Goal: Task Accomplishment & Management: Manage account settings

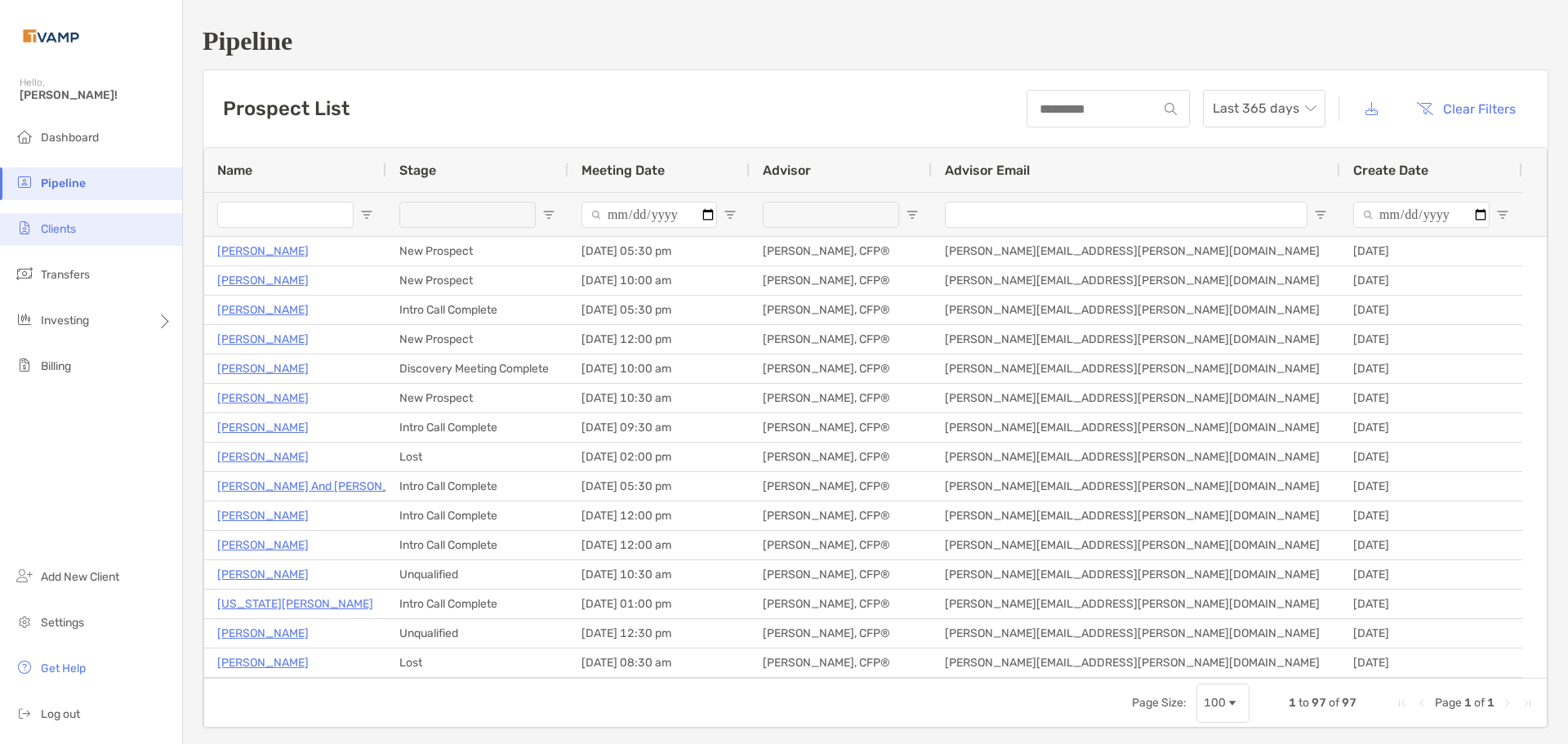
click at [66, 231] on span "Clients" at bounding box center [58, 229] width 35 height 14
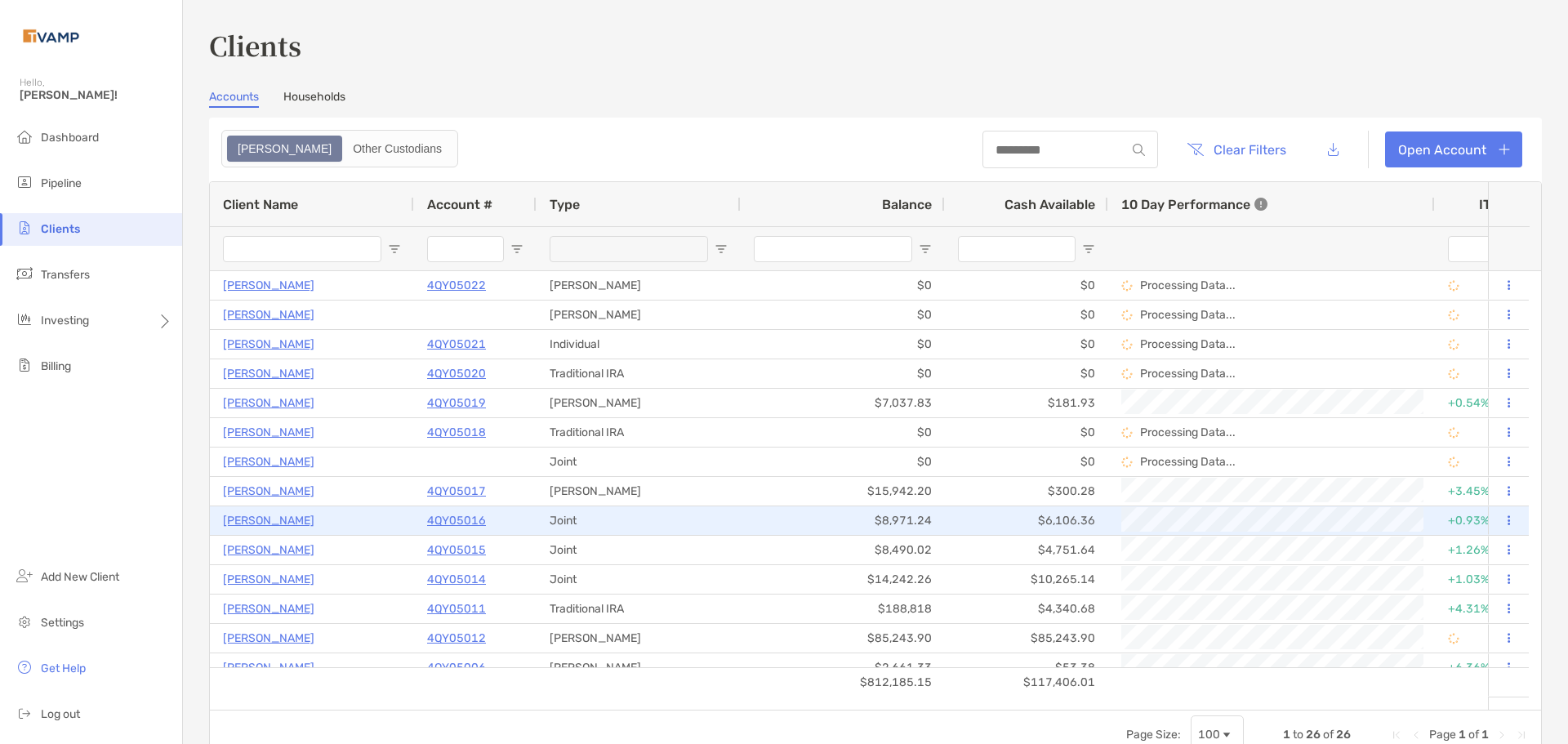
click at [463, 523] on p "4QY05016" at bounding box center [456, 521] width 59 height 21
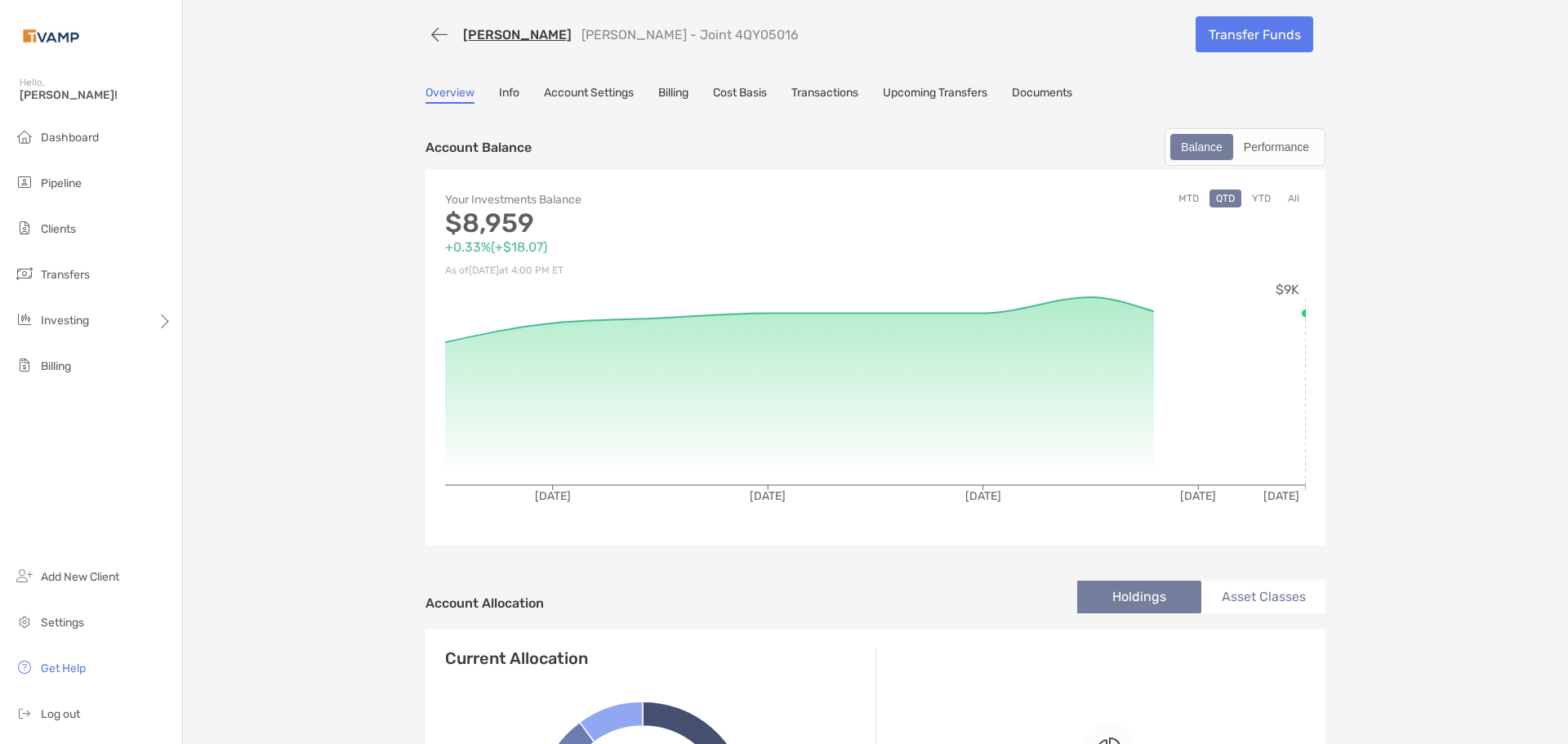
click at [664, 92] on link "Billing" at bounding box center [673, 94] width 30 height 18
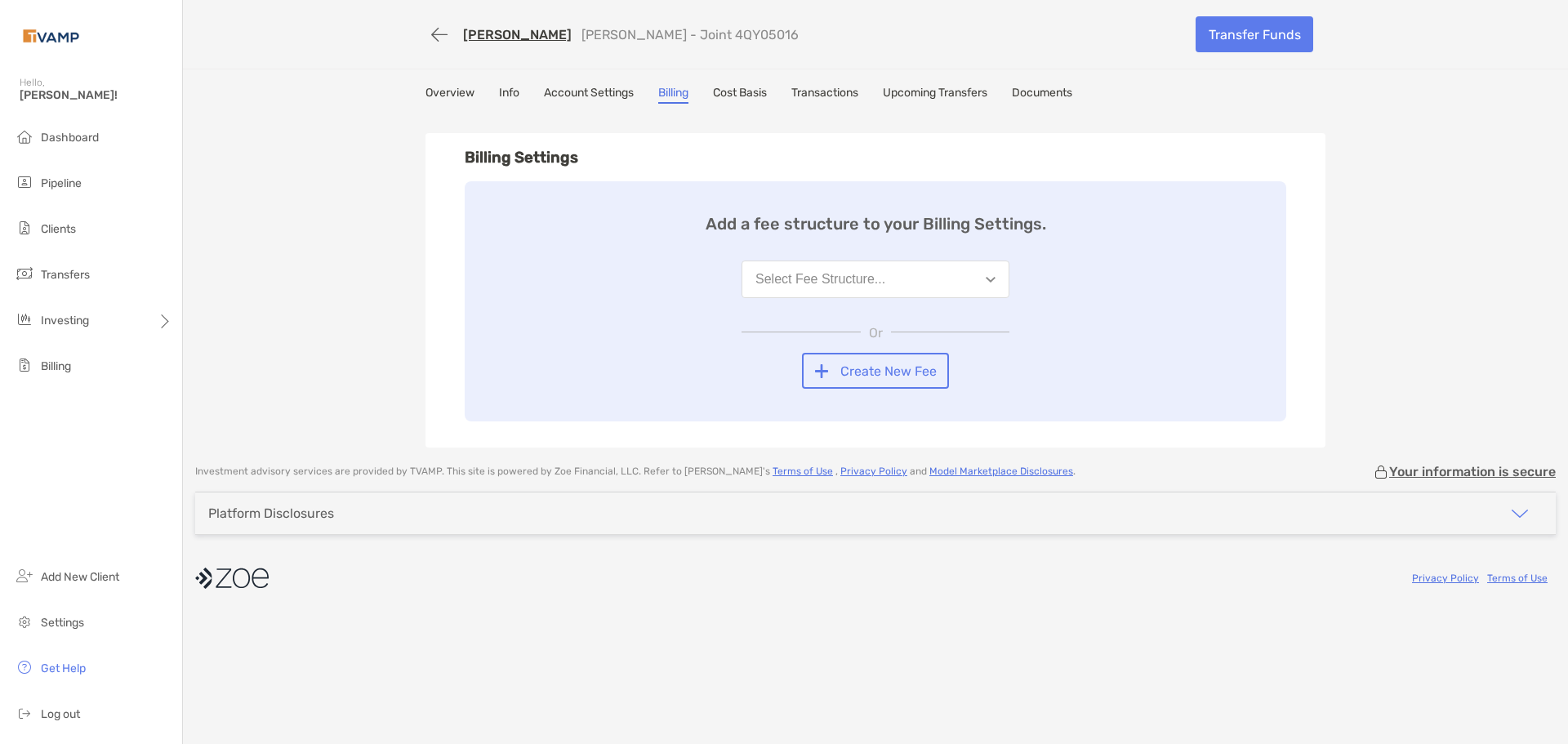
click at [812, 279] on div "Select Fee Structure..." at bounding box center [820, 279] width 130 height 15
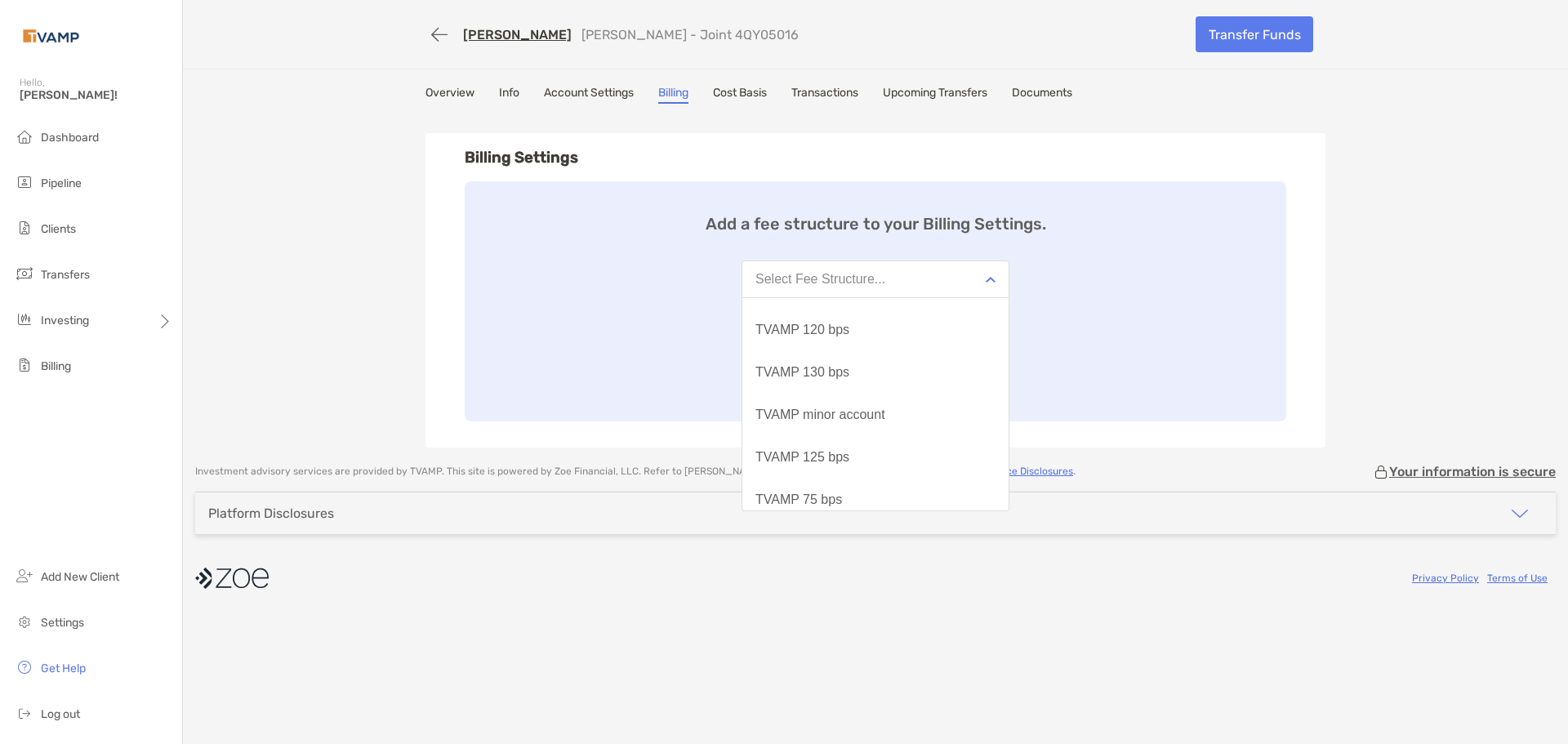
scroll to position [170, 0]
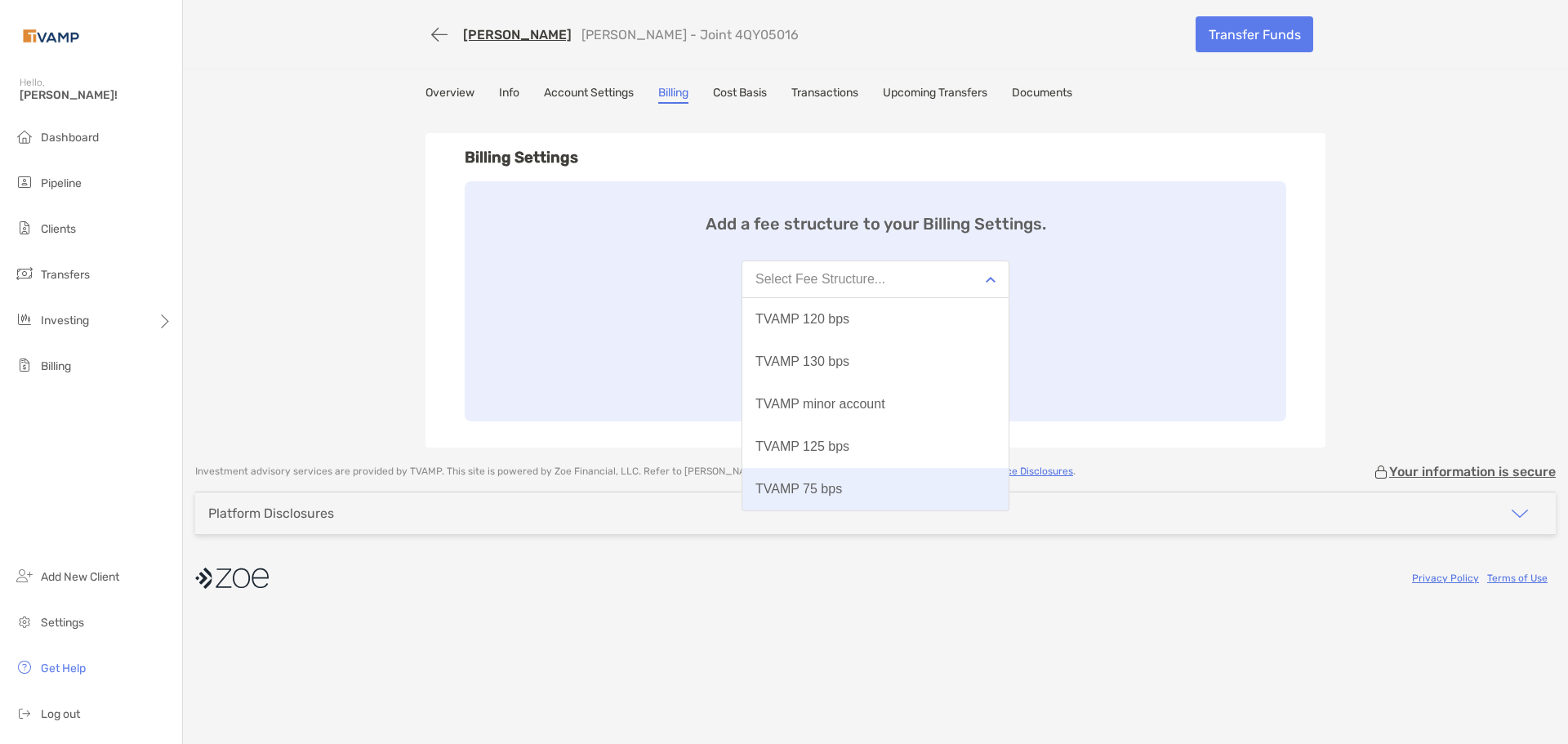
click at [821, 490] on div "TVAMP 75 bps" at bounding box center [798, 489] width 86 height 15
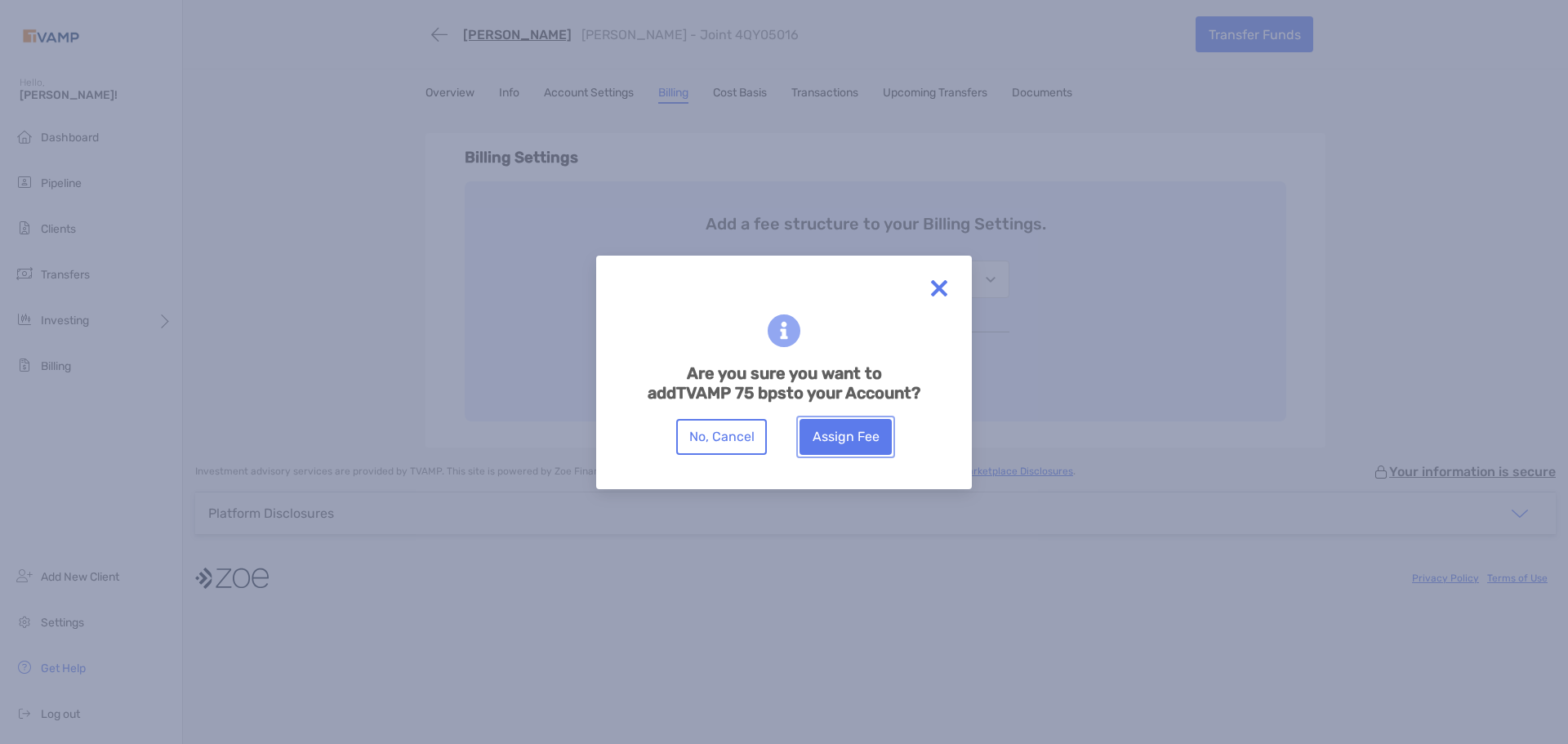
click at [843, 443] on button "Assign Fee" at bounding box center [845, 437] width 92 height 36
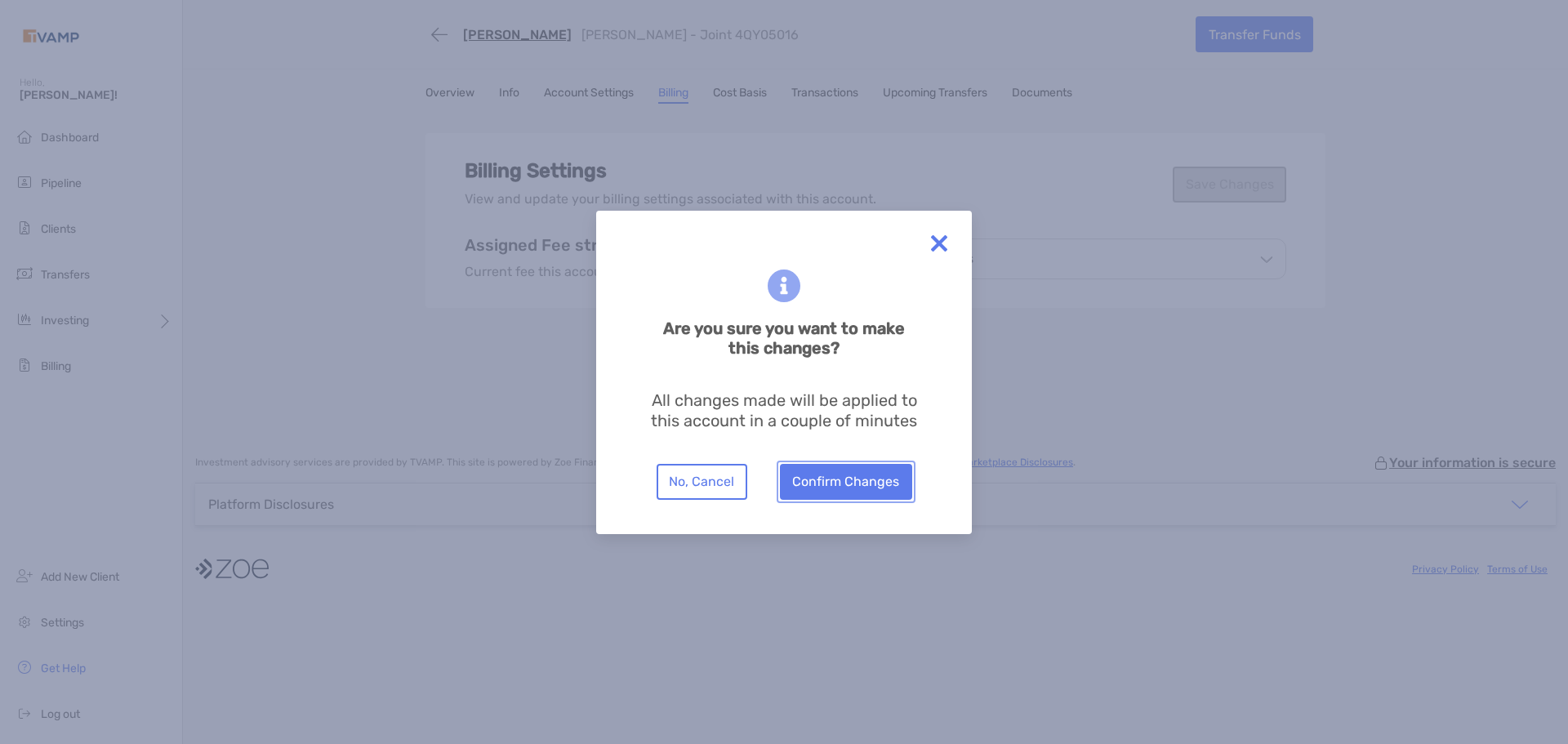
click at [853, 489] on button "Confirm Changes" at bounding box center [845, 482] width 132 height 36
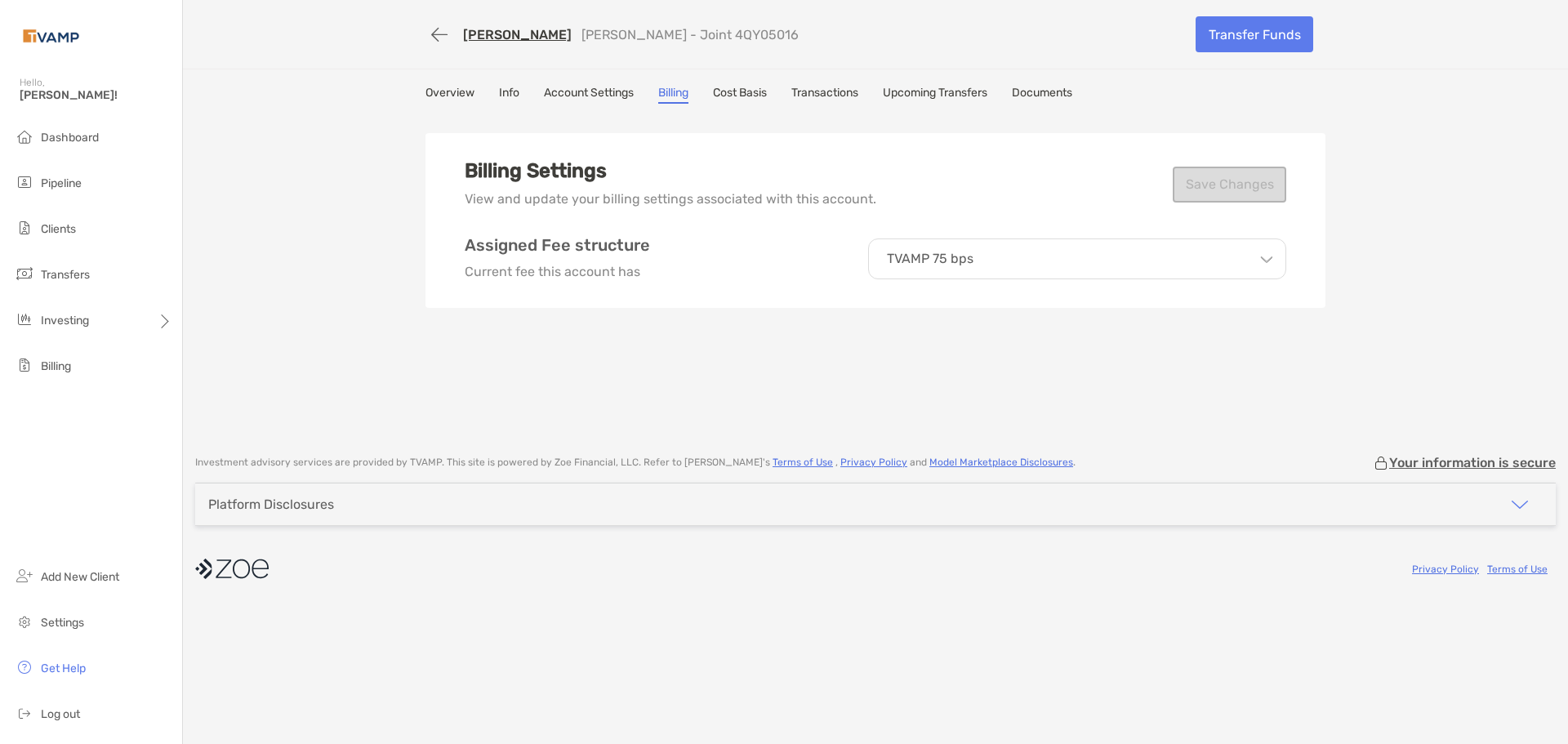
click at [526, 32] on link "[PERSON_NAME]" at bounding box center [516, 35] width 108 height 16
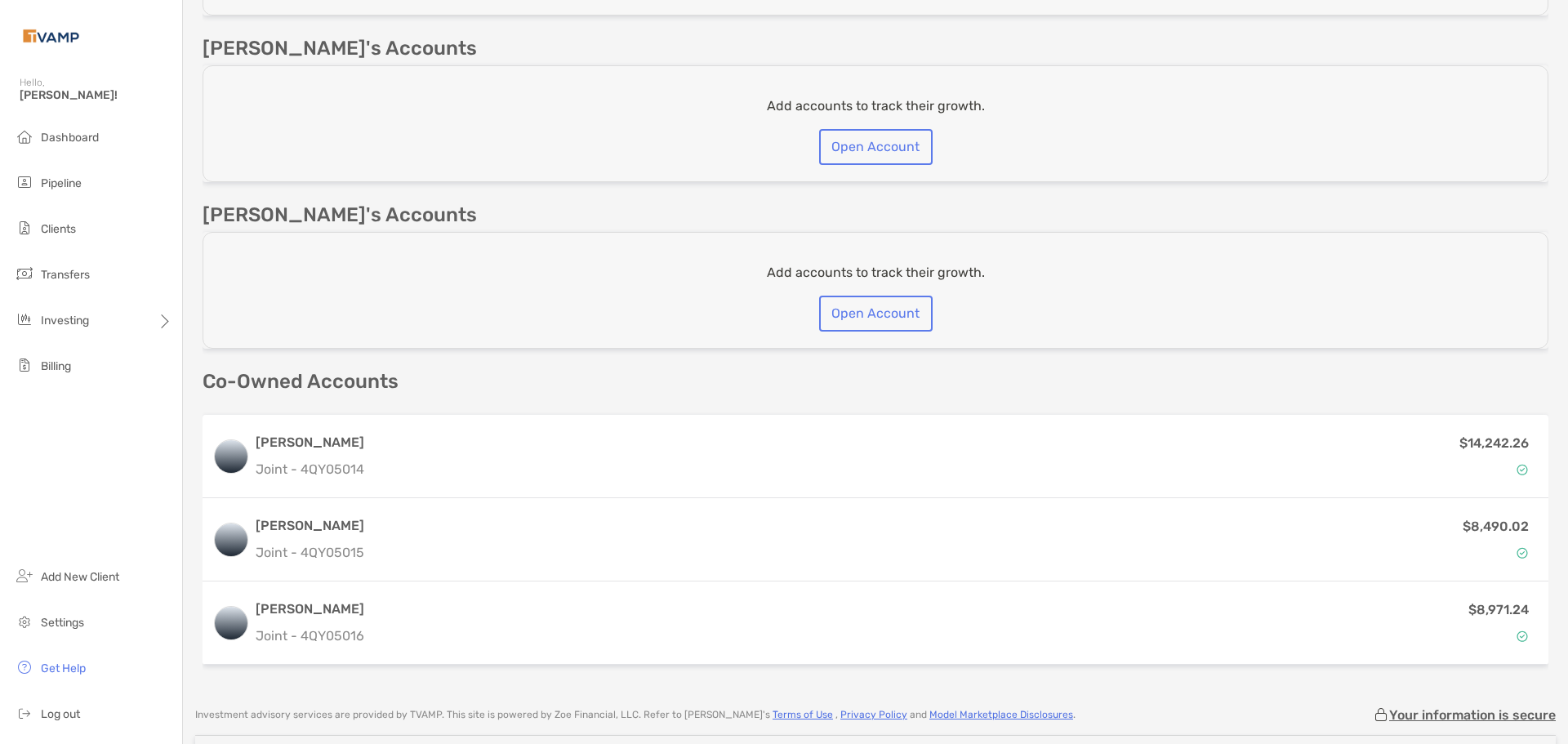
scroll to position [899, 0]
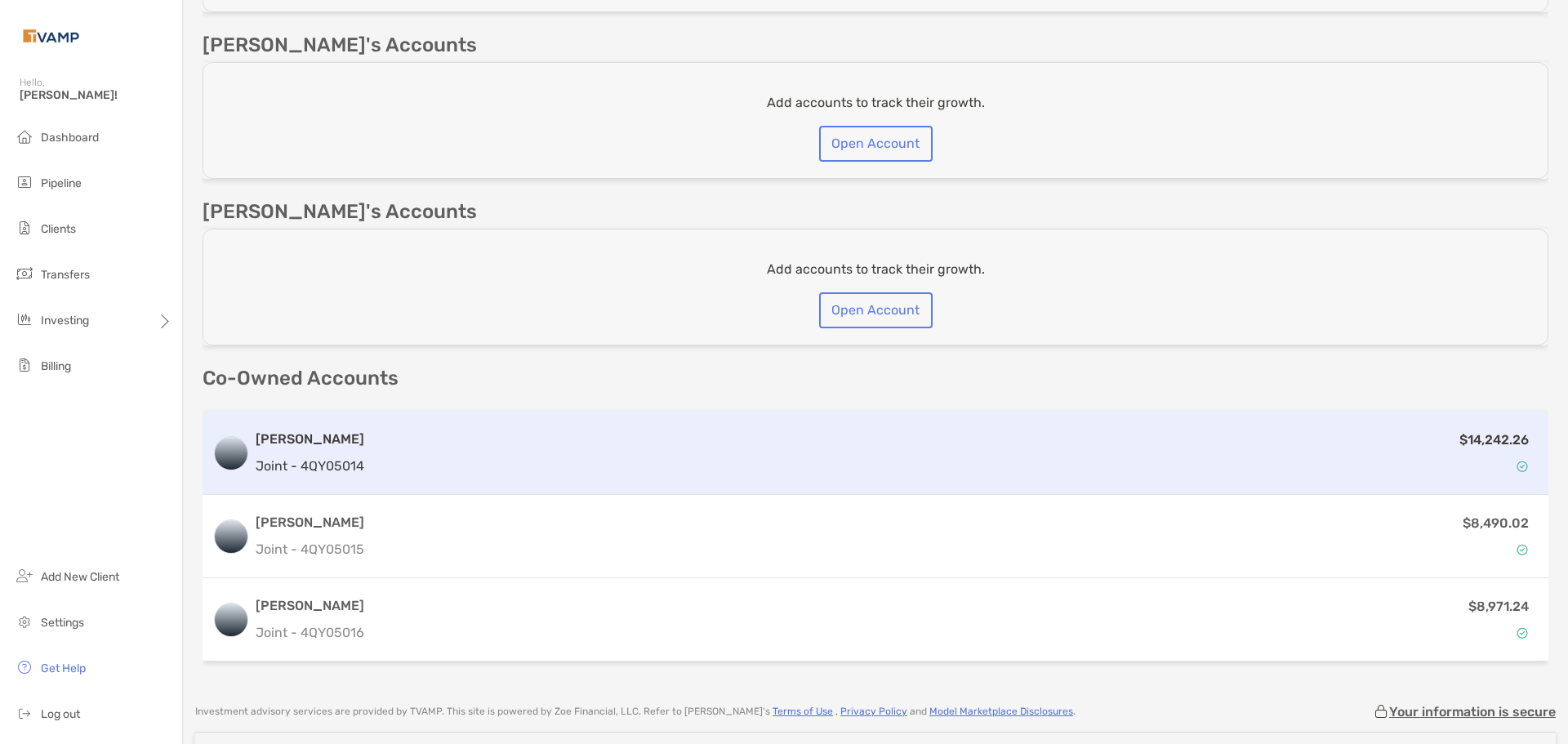
click at [325, 442] on h3 "Nicholas UTMA" at bounding box center [309, 440] width 108 height 20
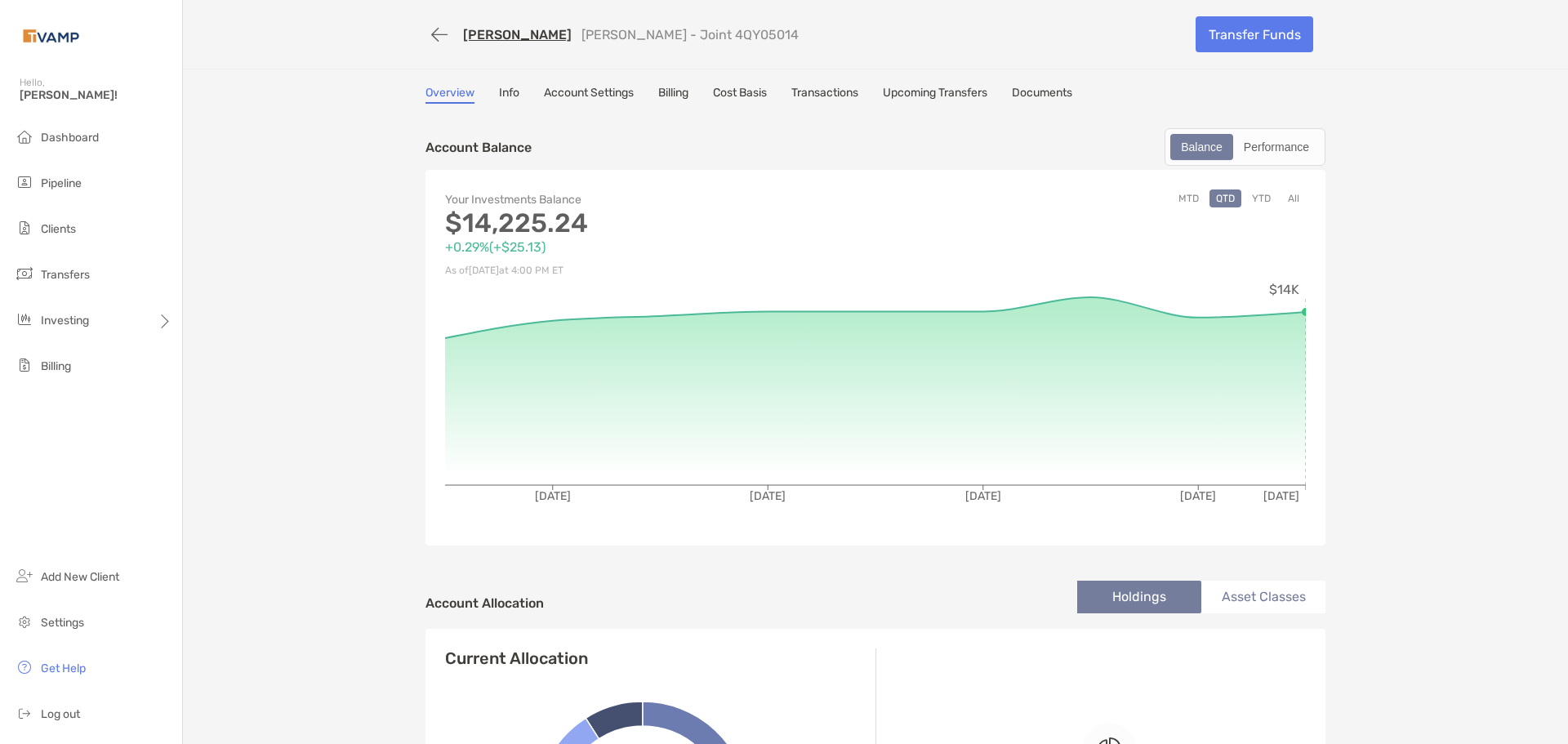
click at [677, 93] on link "Billing" at bounding box center [673, 94] width 30 height 18
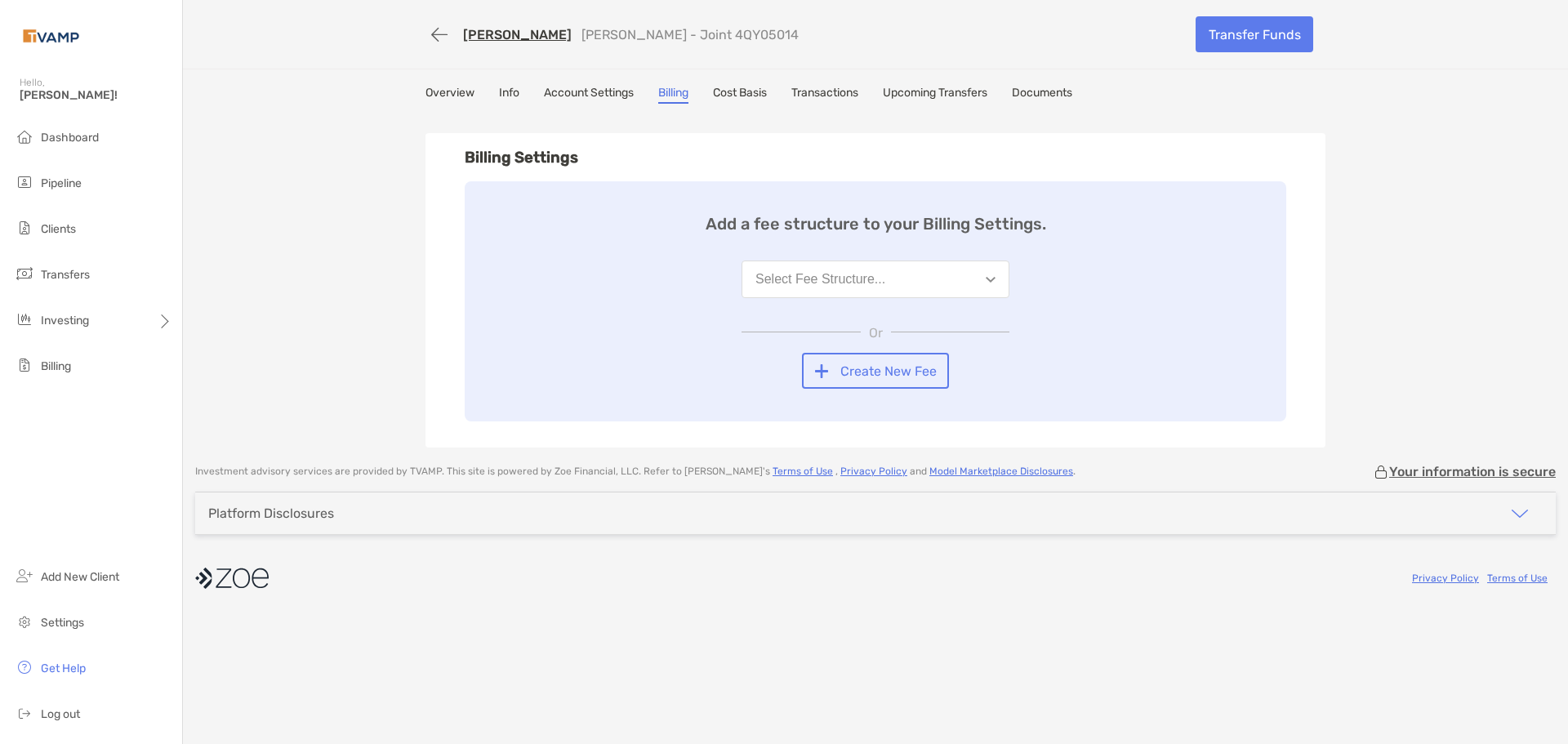
click at [926, 278] on button "Select Fee Structure..." at bounding box center [876, 279] width 268 height 38
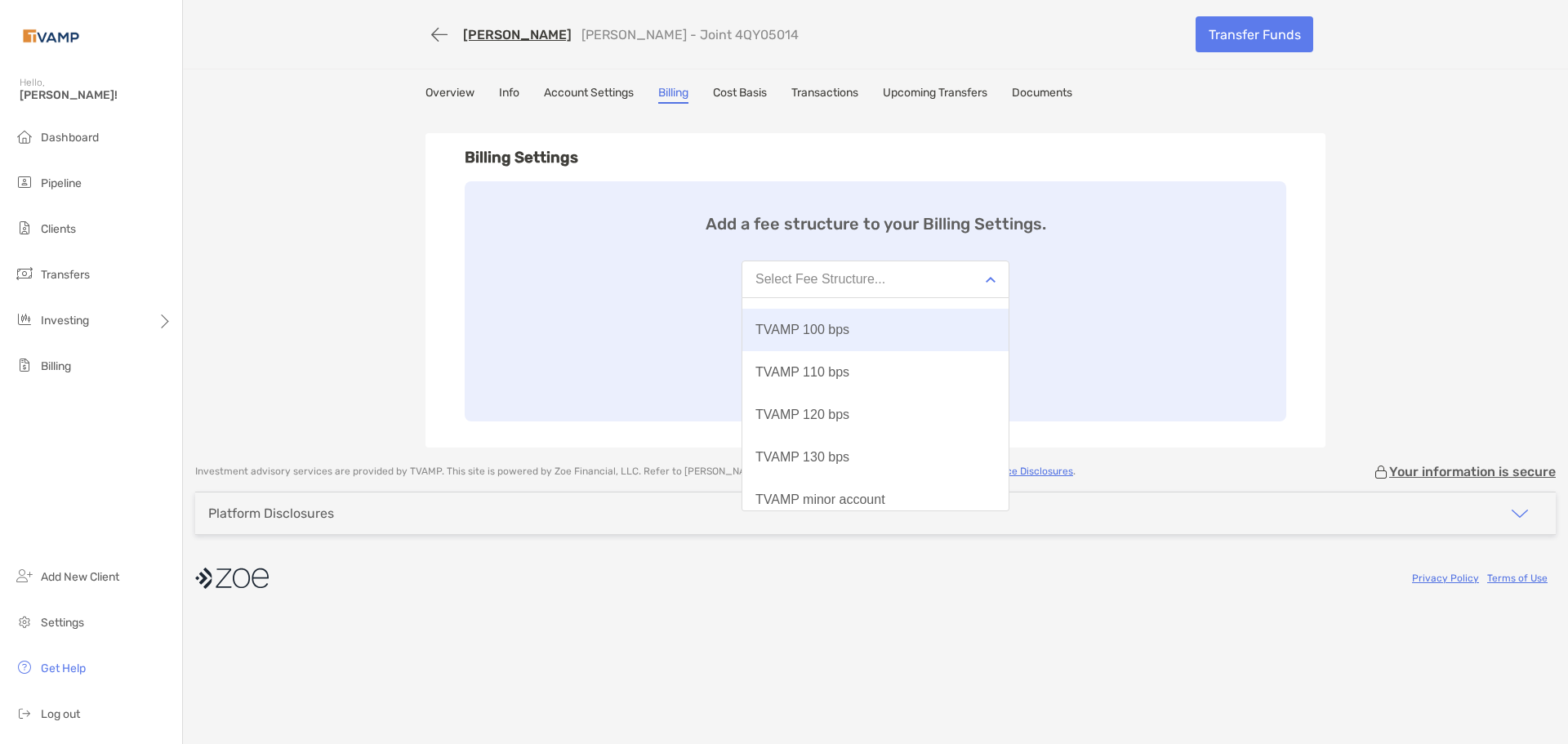
scroll to position [170, 0]
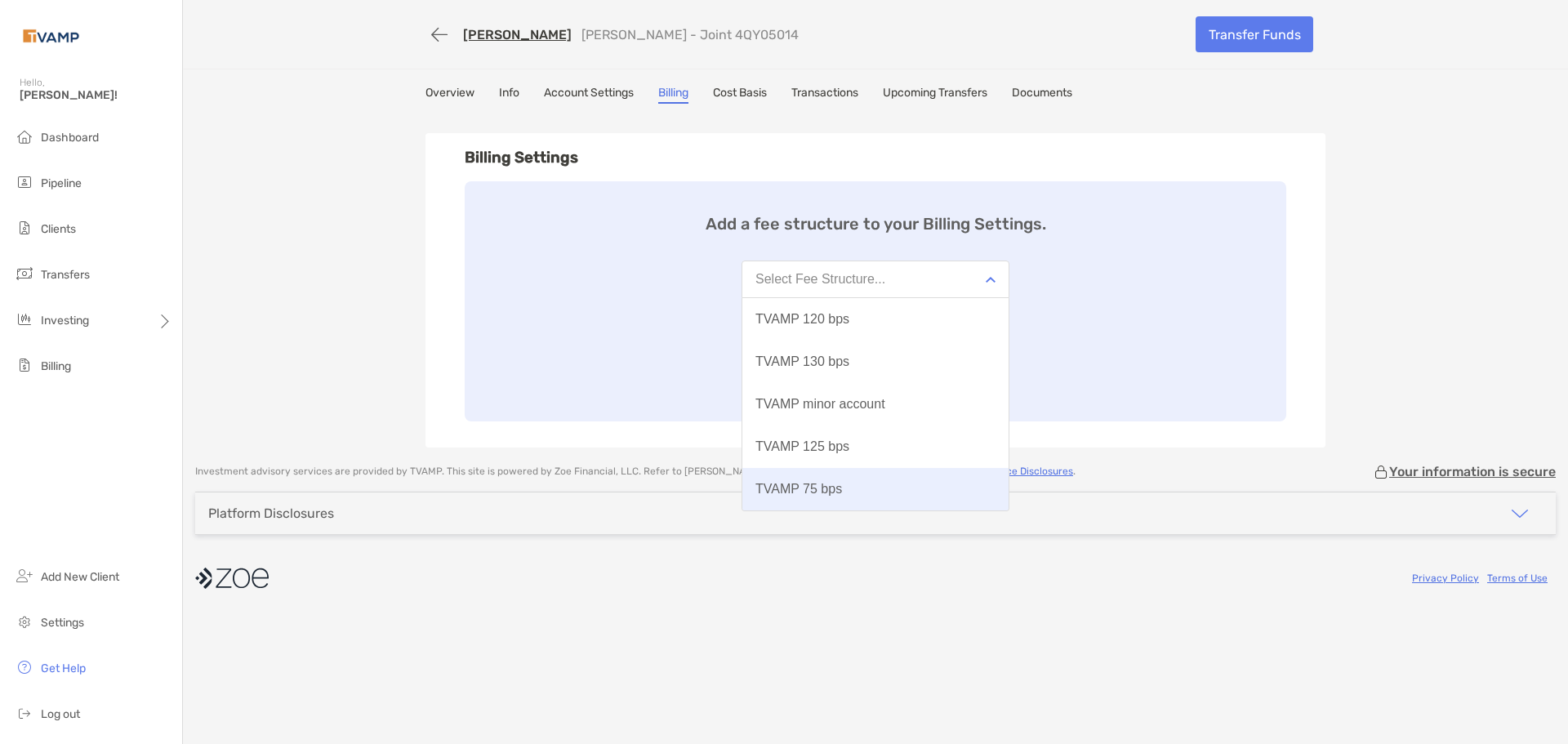
click at [833, 498] on button "TVAMP 75 bps" at bounding box center [876, 489] width 266 height 43
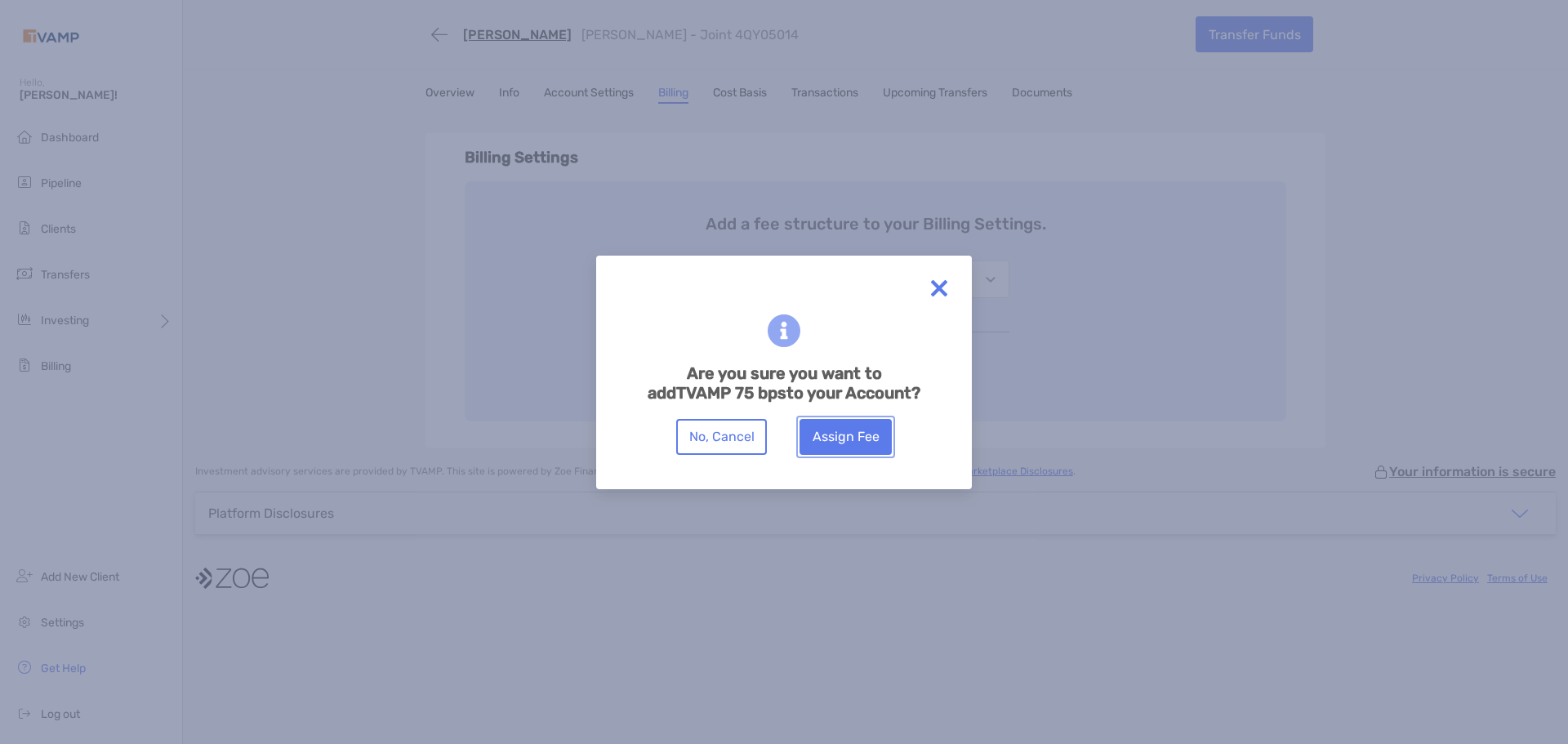
click at [840, 431] on button "Assign Fee" at bounding box center [845, 437] width 92 height 36
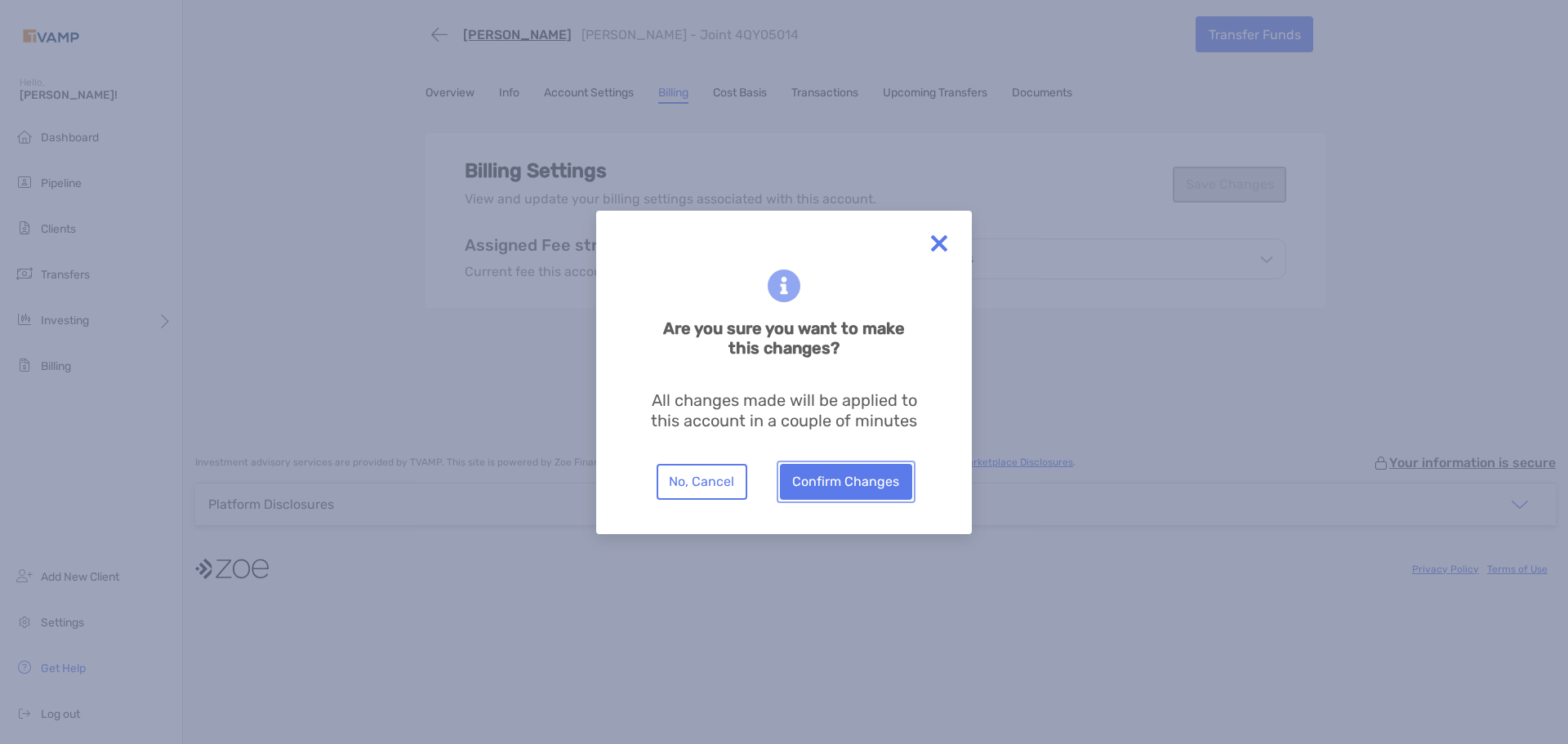
click at [833, 480] on button "Confirm Changes" at bounding box center [845, 482] width 132 height 36
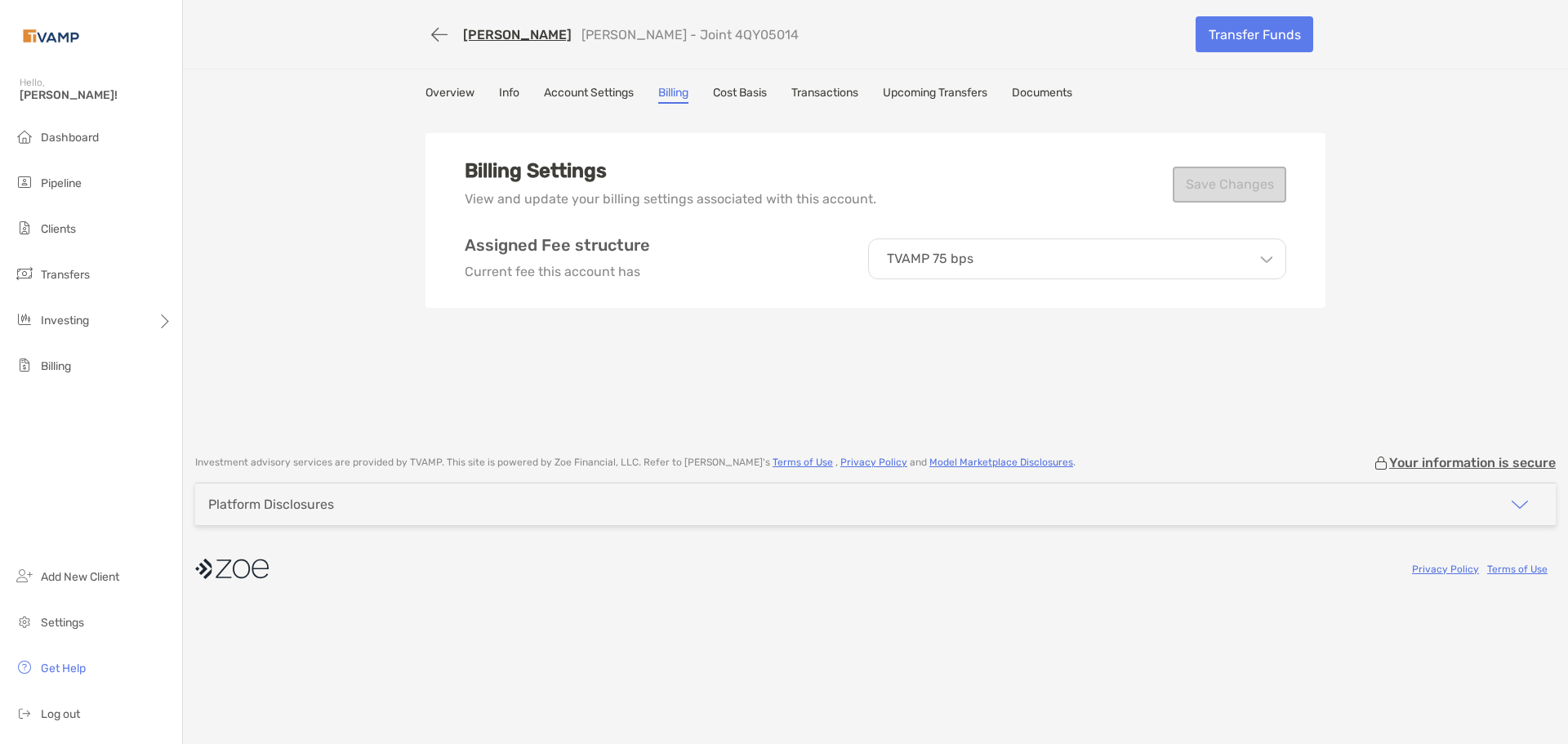
click at [499, 36] on link "[PERSON_NAME]" at bounding box center [516, 35] width 108 height 16
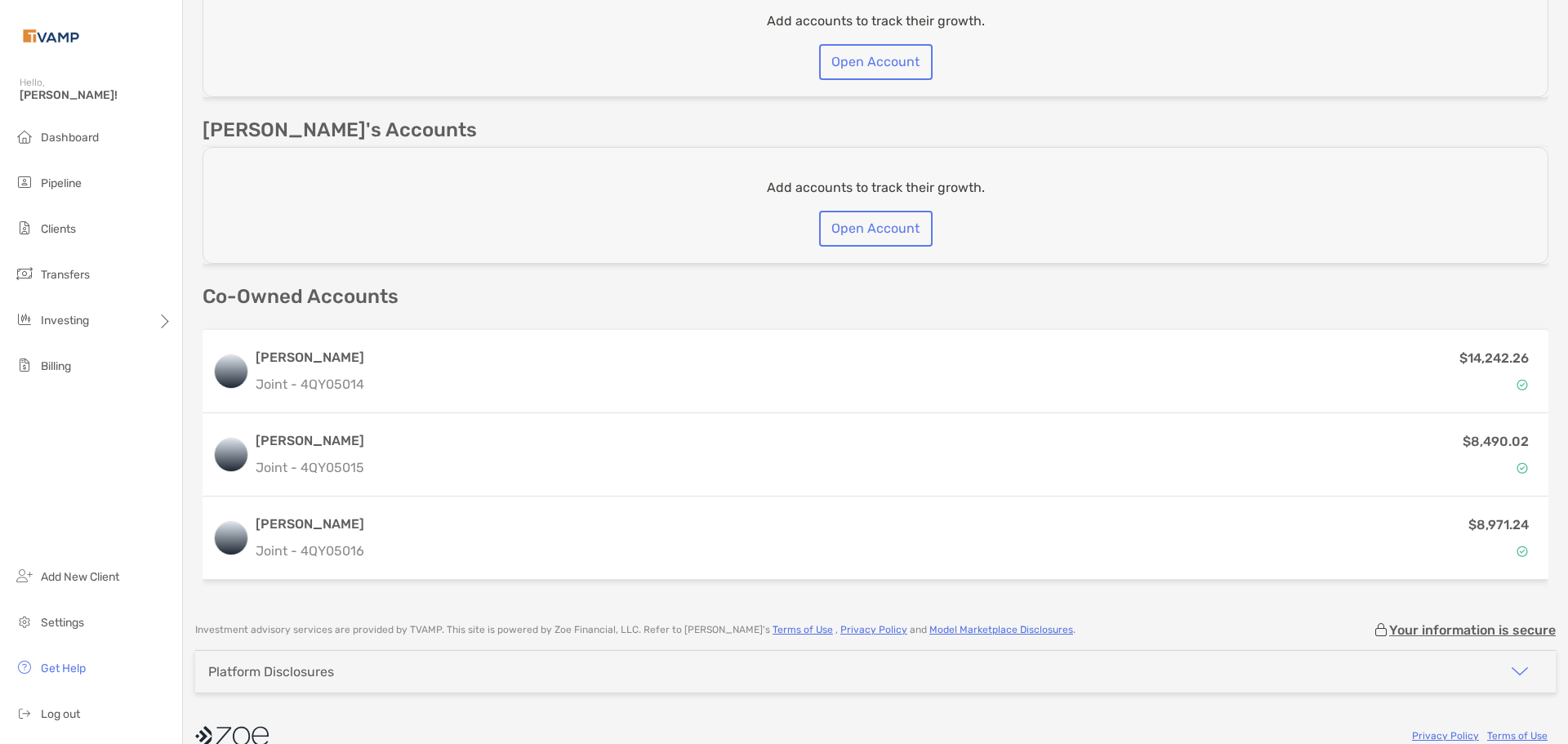
scroll to position [1006, 0]
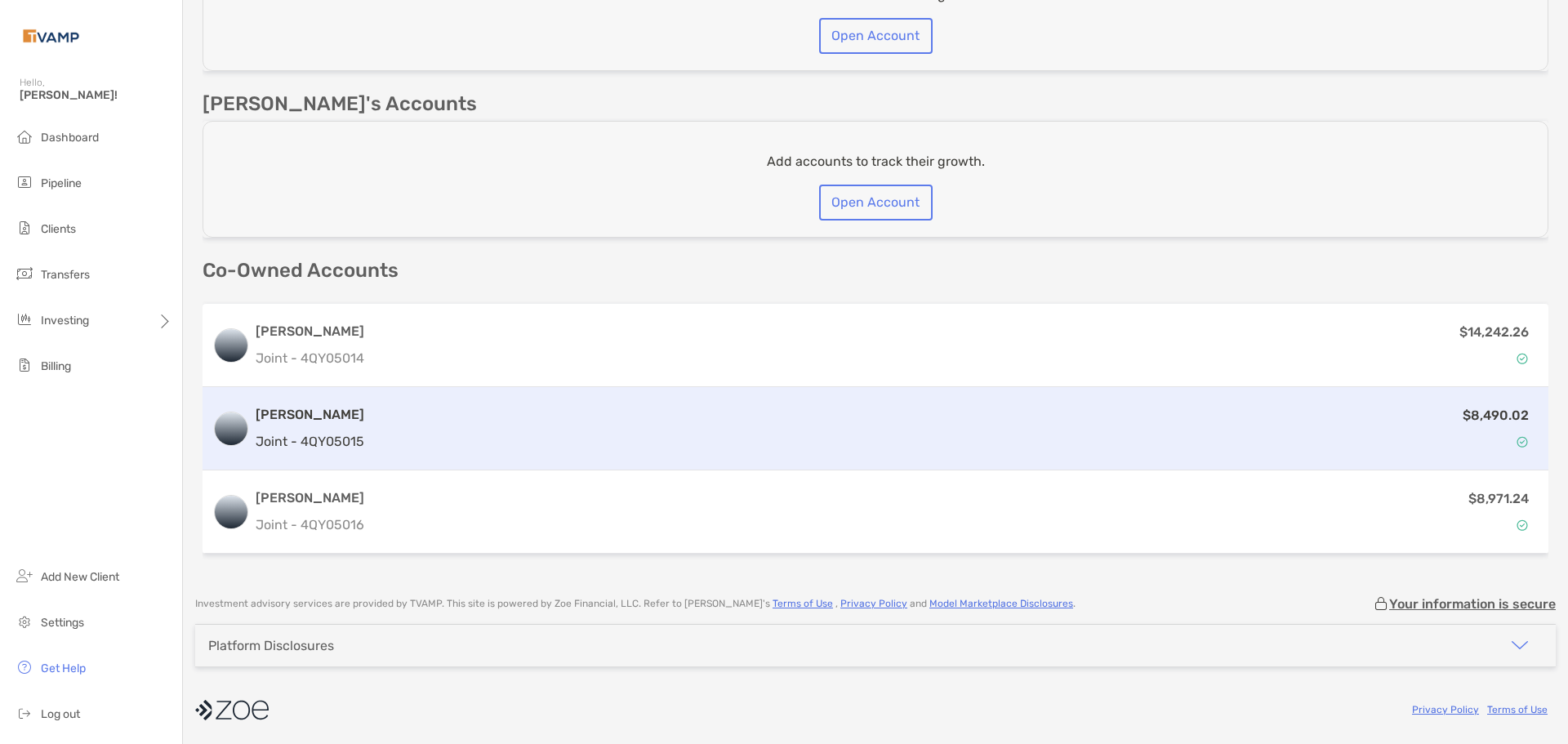
click at [388, 423] on div "$8,490.02" at bounding box center [954, 429] width 1168 height 48
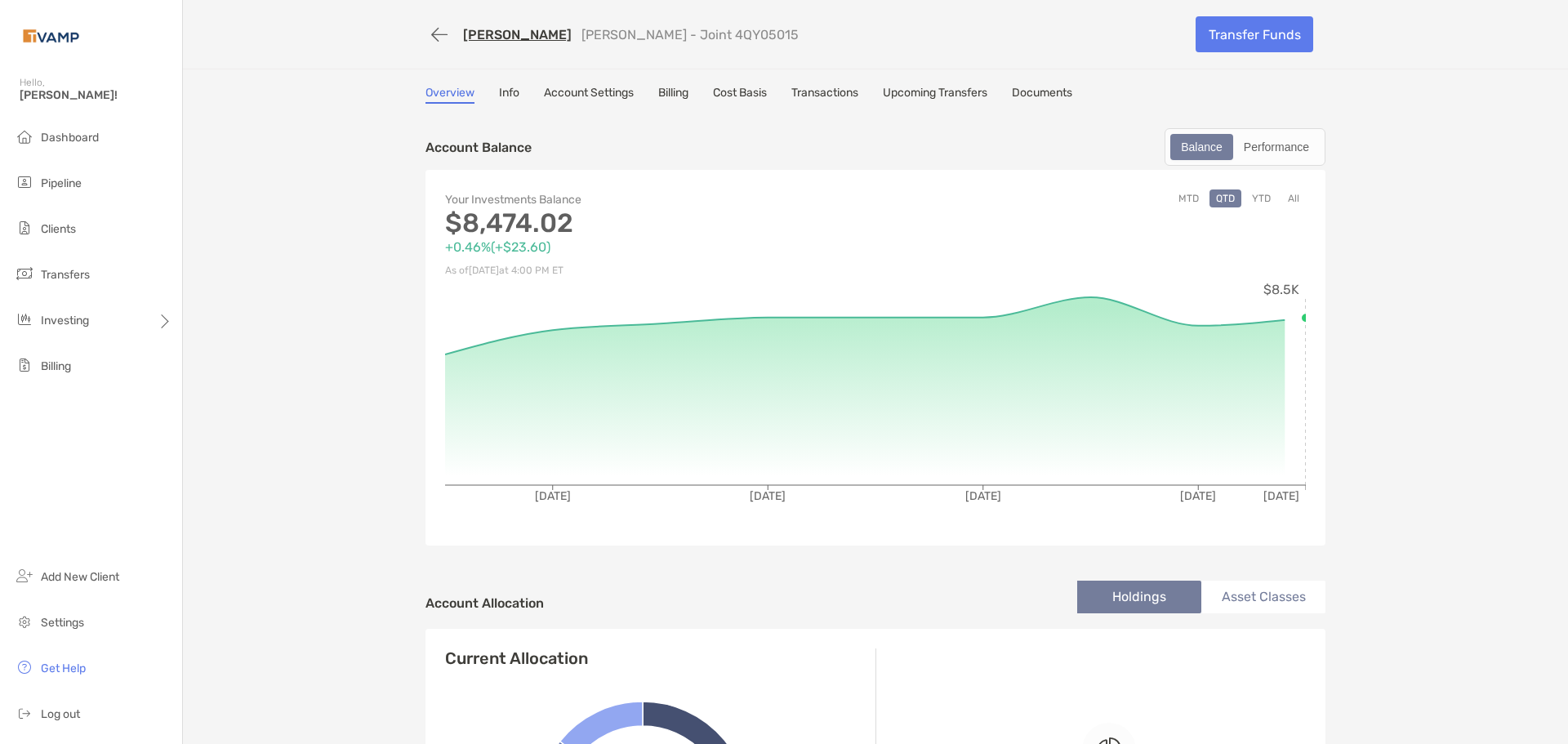
click at [667, 91] on link "Billing" at bounding box center [673, 94] width 30 height 18
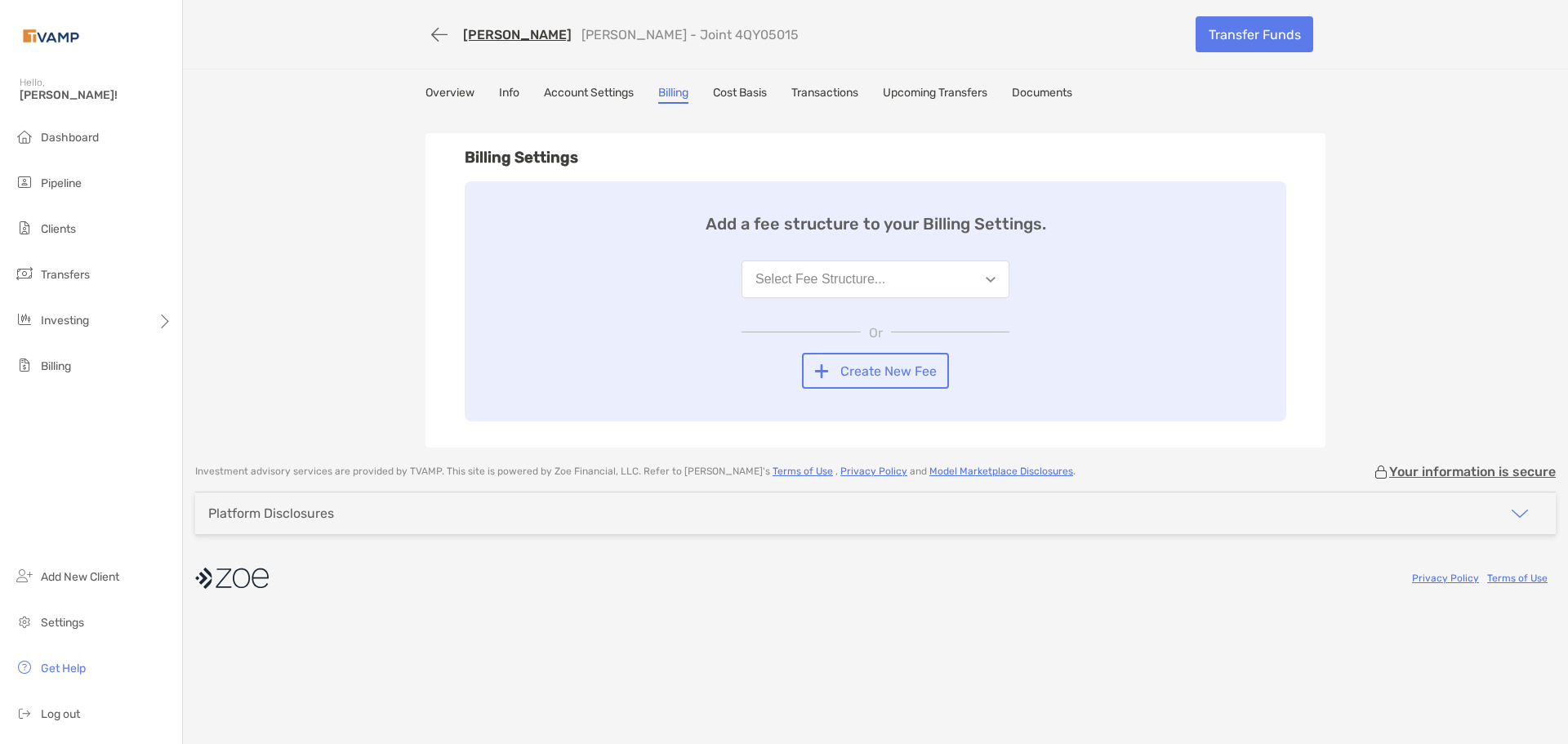
click at [870, 288] on button "Select Fee Structure..." at bounding box center [876, 279] width 268 height 38
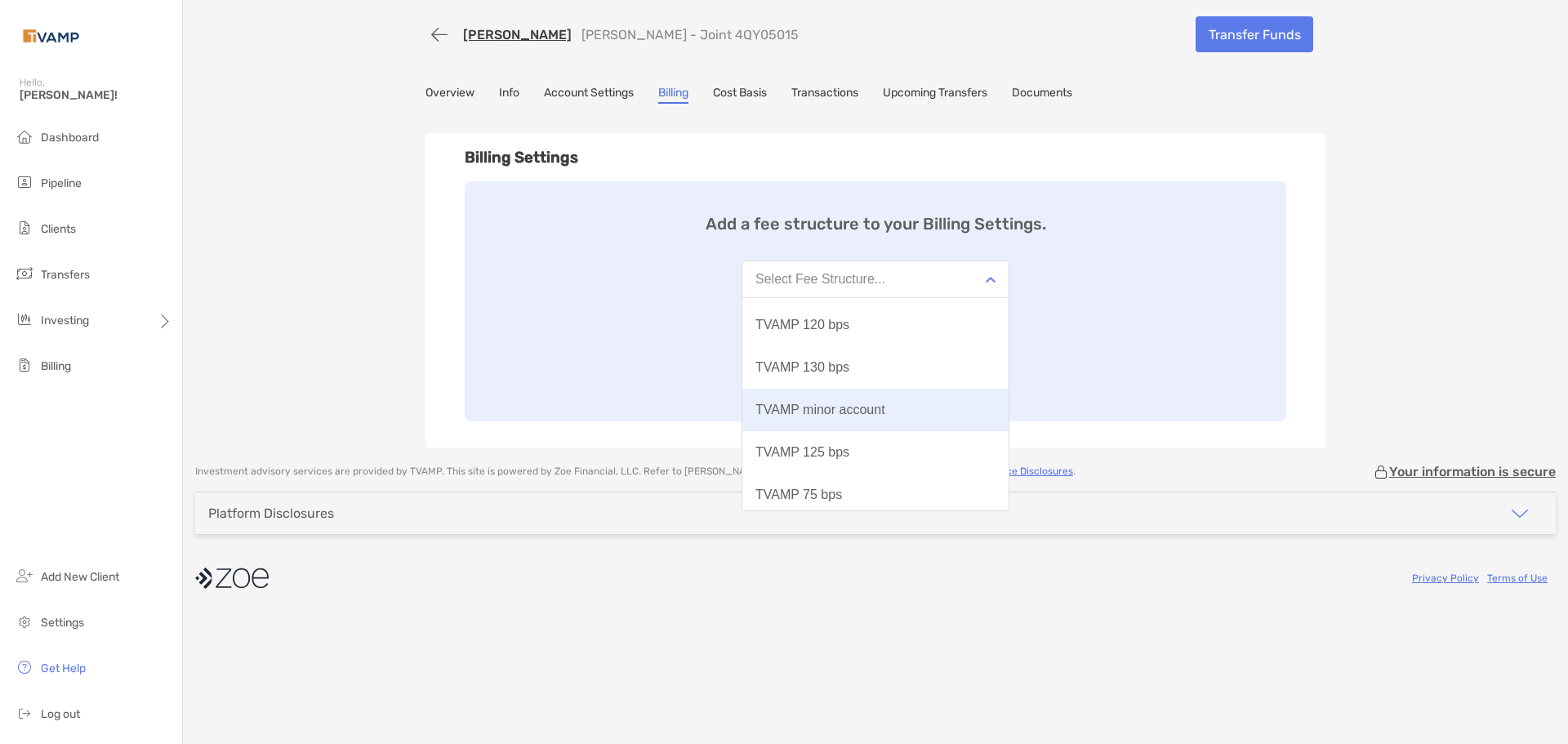
scroll to position [170, 0]
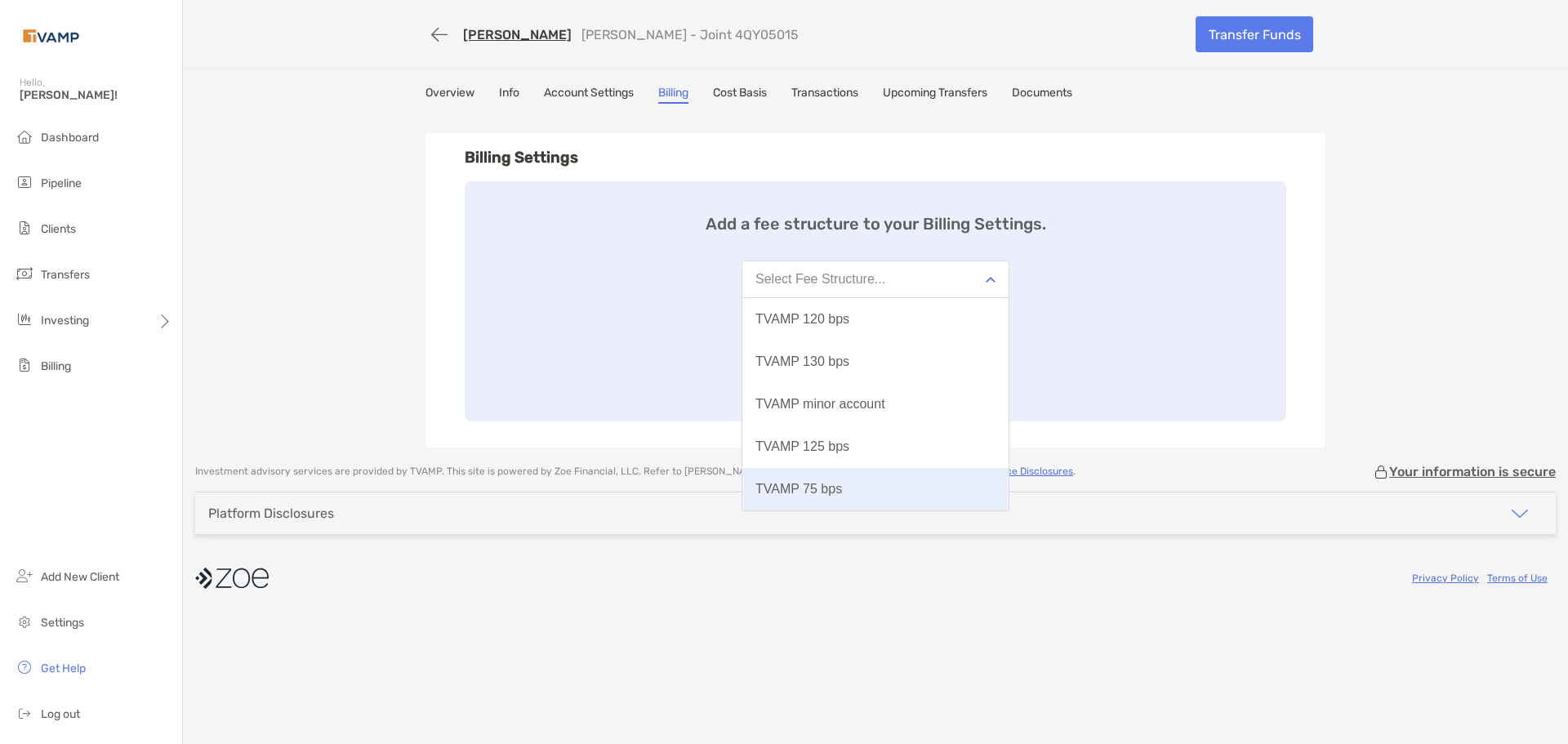
click at [816, 492] on div "TVAMP 75 bps" at bounding box center [798, 489] width 86 height 15
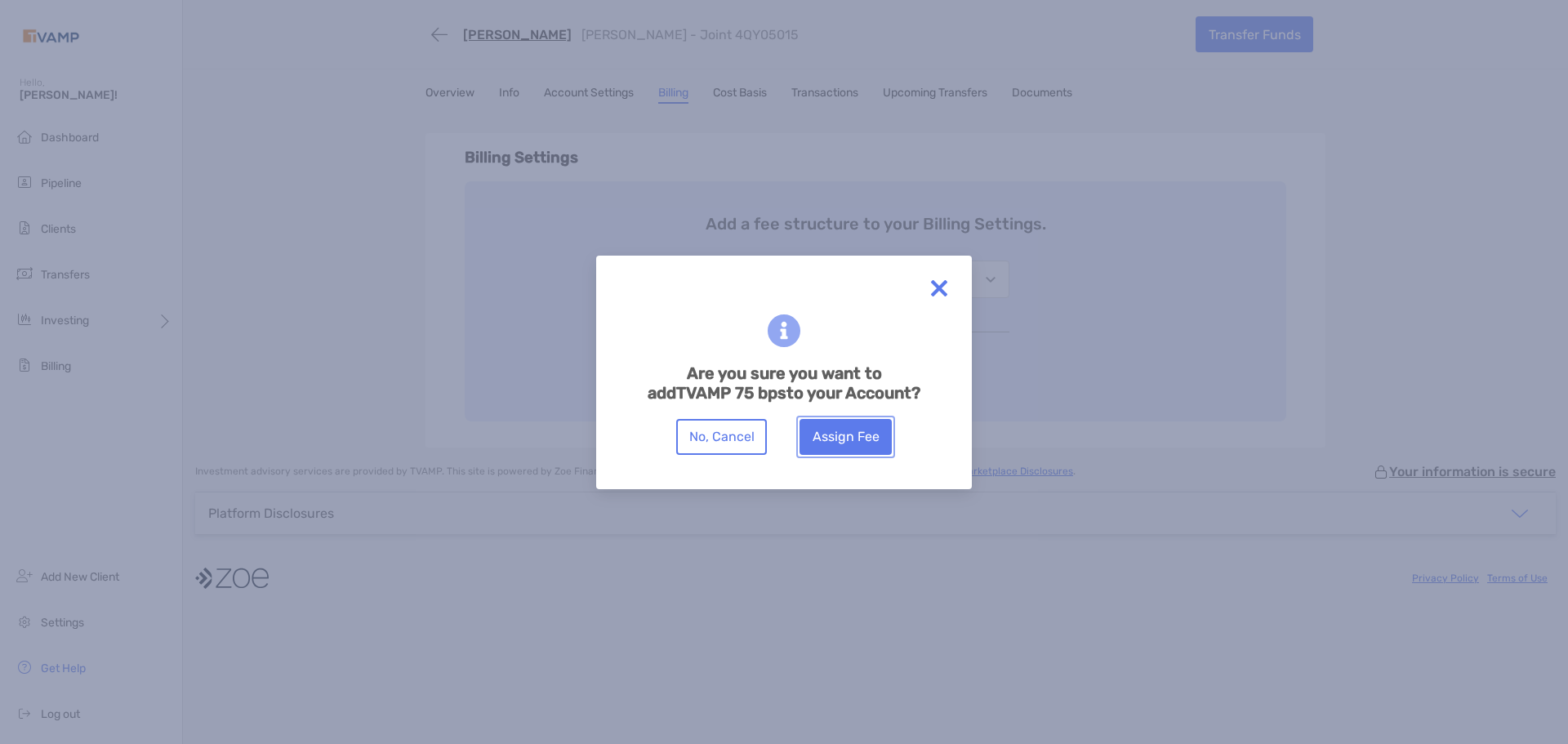
click at [849, 430] on button "Assign Fee" at bounding box center [845, 437] width 92 height 36
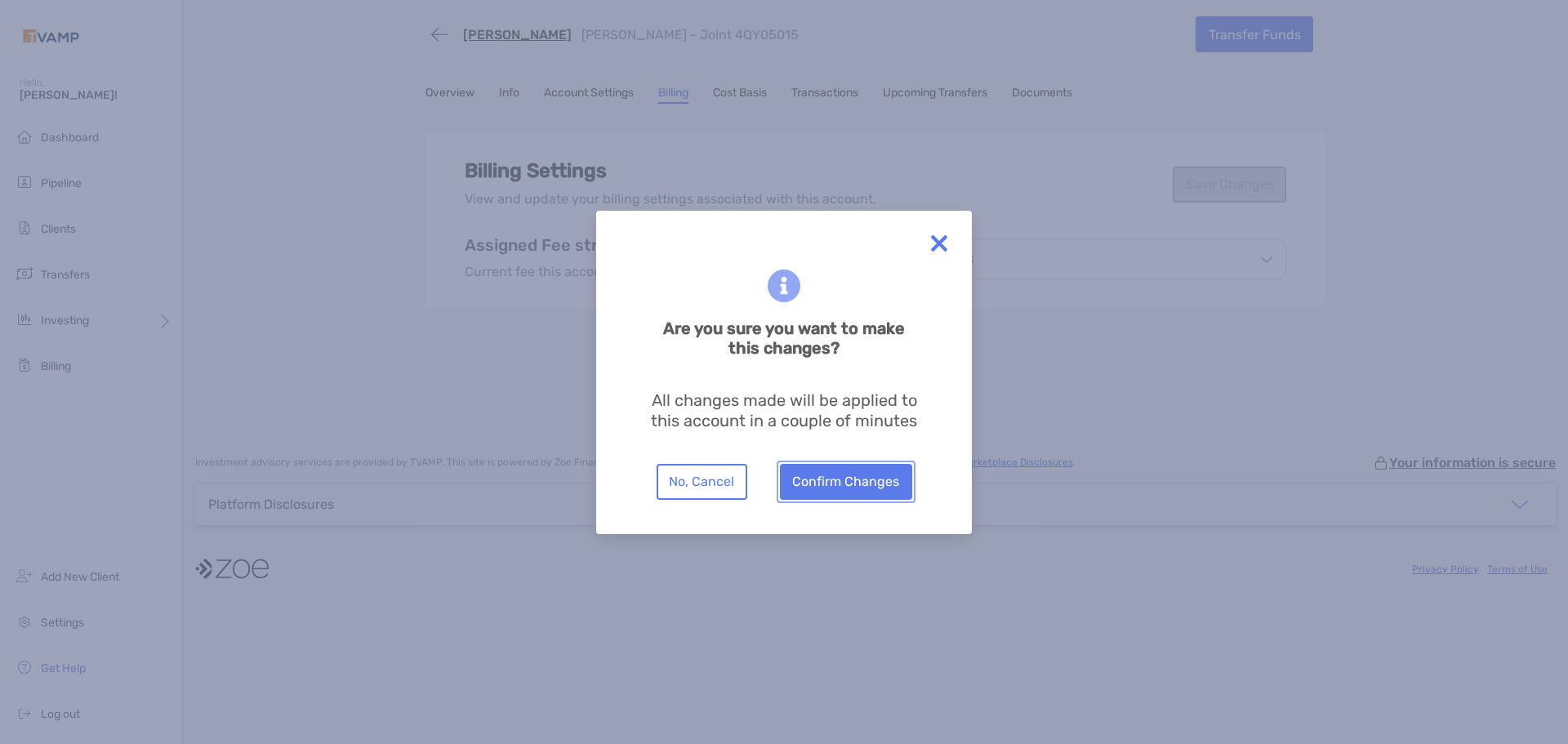
click at [845, 480] on button "Confirm Changes" at bounding box center [845, 482] width 132 height 36
